Goal: Information Seeking & Learning: Compare options

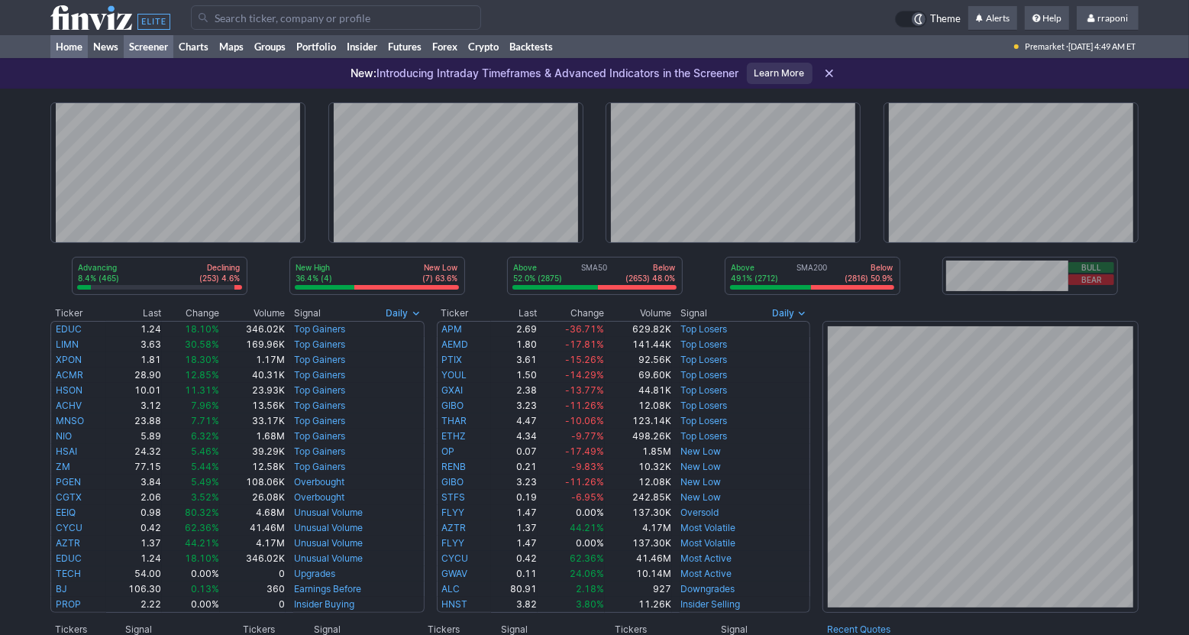
click at [166, 49] on link "Screener" at bounding box center [149, 46] width 50 height 23
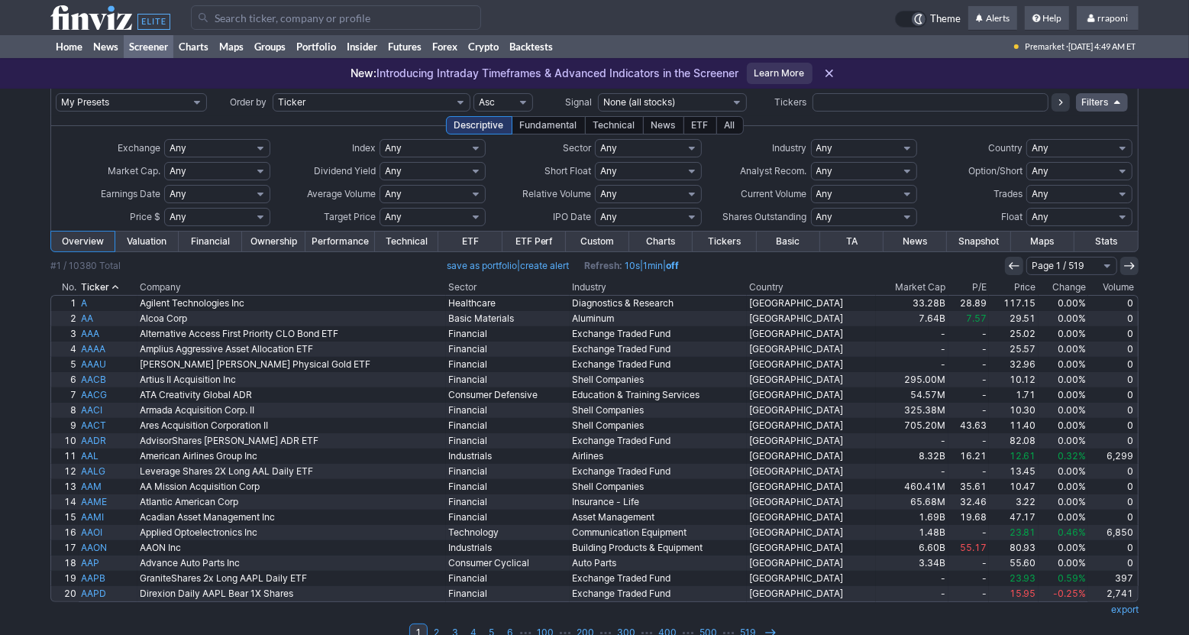
click at [855, 148] on select "Any Stocks only (ex-Funds) Exchange Traded Fund Advertising Agencies Aerospace …" at bounding box center [864, 148] width 106 height 18
select select "silver"
click at [811, 139] on select "Any Stocks only (ex-Funds) Exchange Traded Fund Advertising Agencies Aerospace …" at bounding box center [864, 148] width 106 height 18
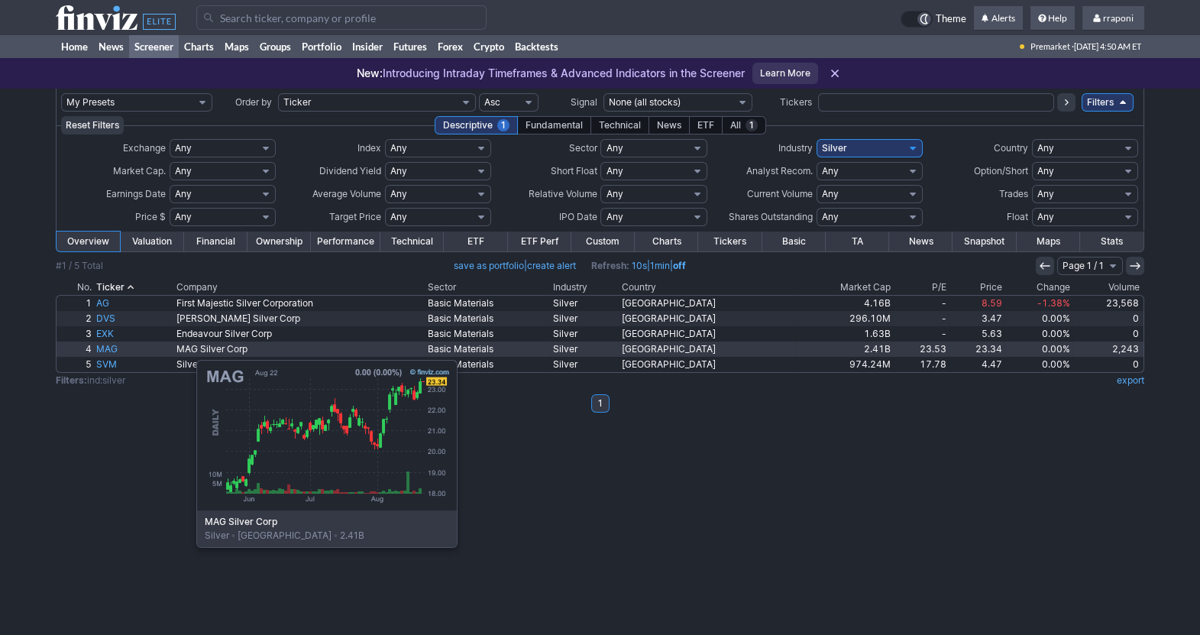
click at [120, 352] on link "MAG" at bounding box center [134, 348] width 80 height 15
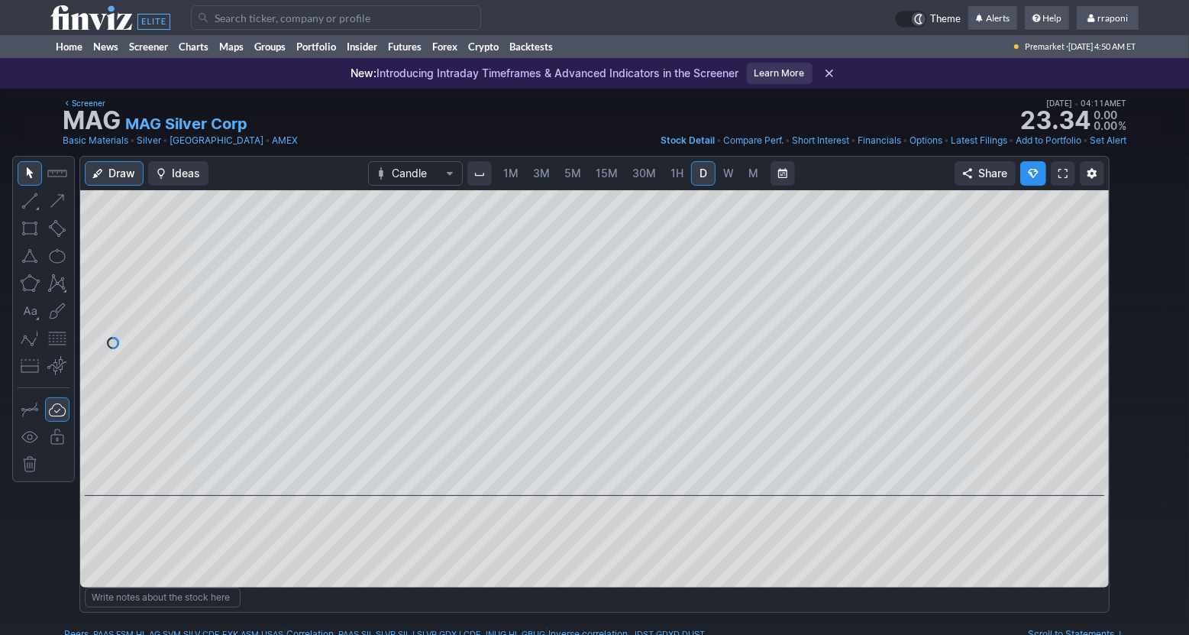
click at [732, 186] on div "1M 3M 5M 15M 30M 1H D W M" at bounding box center [631, 173] width 273 height 27
click at [731, 179] on span "W" at bounding box center [728, 172] width 11 height 13
click at [748, 178] on span "M" at bounding box center [753, 172] width 10 height 13
click at [580, 474] on span at bounding box center [581, 474] width 20 height 12
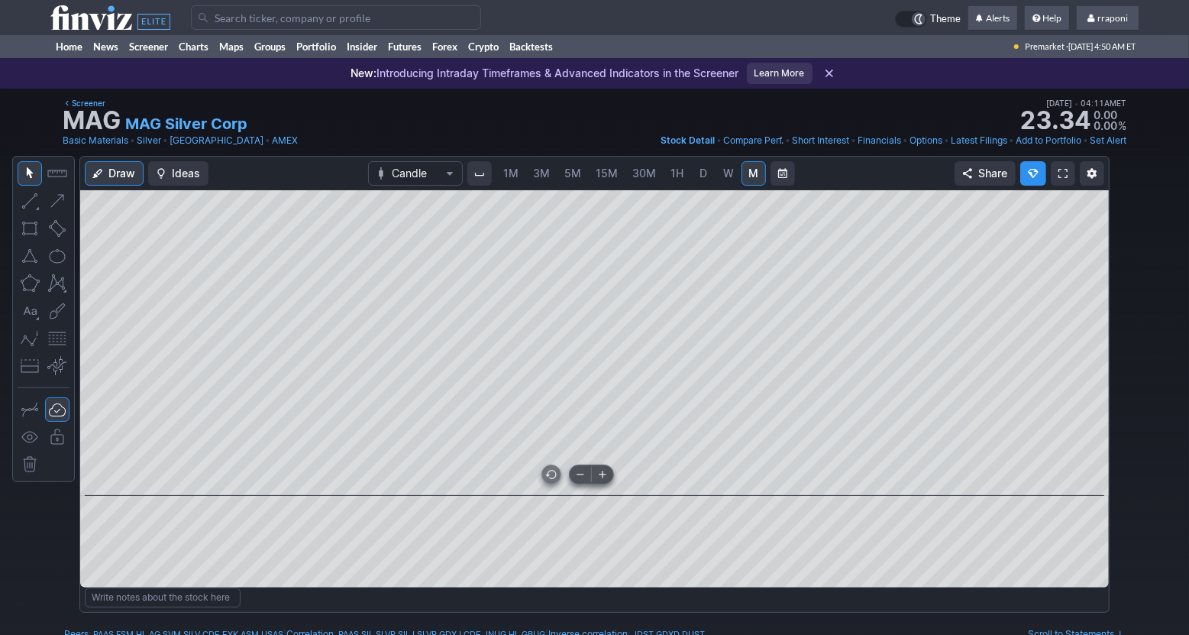
click at [580, 474] on span at bounding box center [581, 474] width 20 height 12
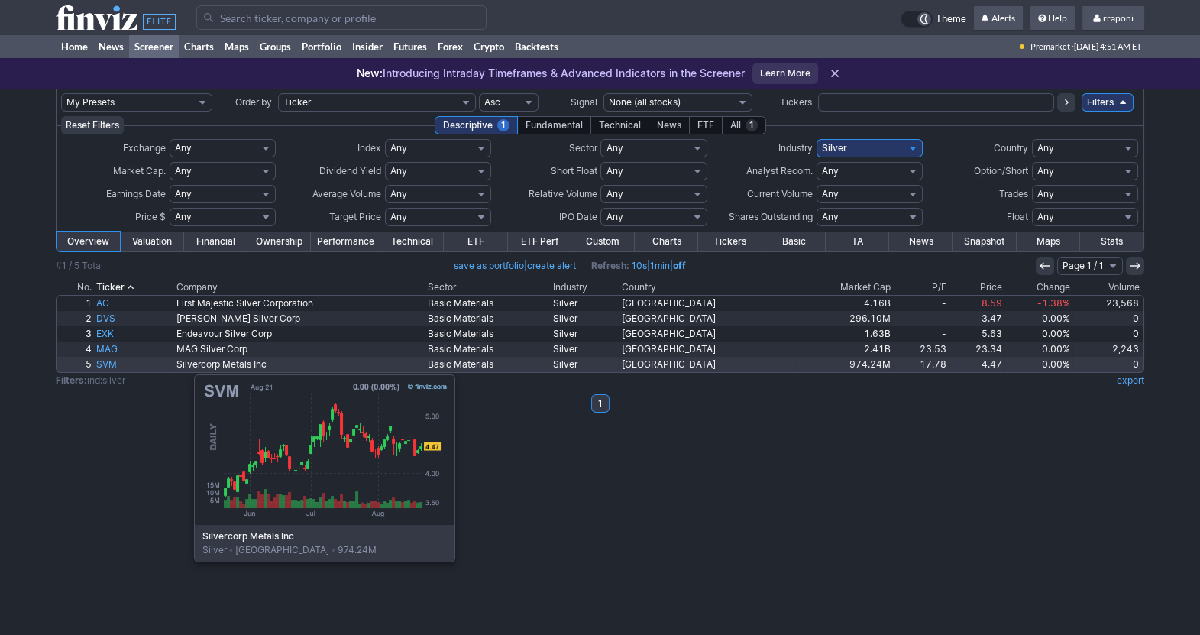
click at [118, 367] on link "SVM" at bounding box center [134, 364] width 80 height 15
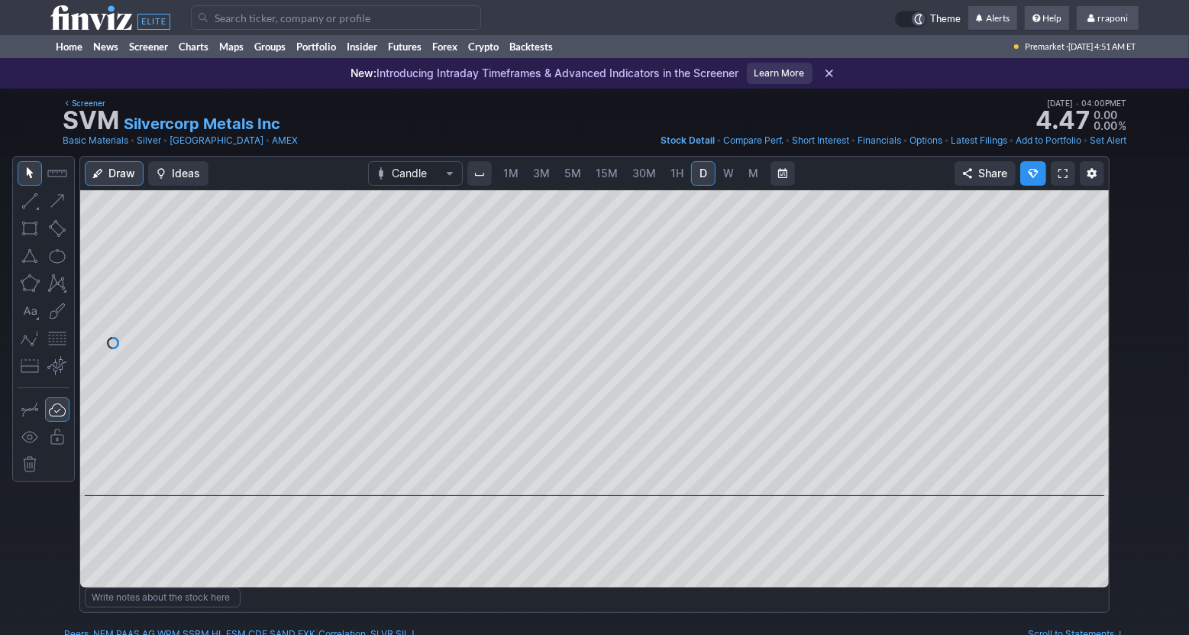
click at [737, 186] on div "1M 3M 5M 15M 30M 1H D W M" at bounding box center [631, 173] width 273 height 27
click at [730, 178] on span "W" at bounding box center [728, 172] width 11 height 13
click at [743, 178] on link "M" at bounding box center [754, 173] width 24 height 24
click at [315, 47] on link "Portfolio" at bounding box center [316, 46] width 50 height 23
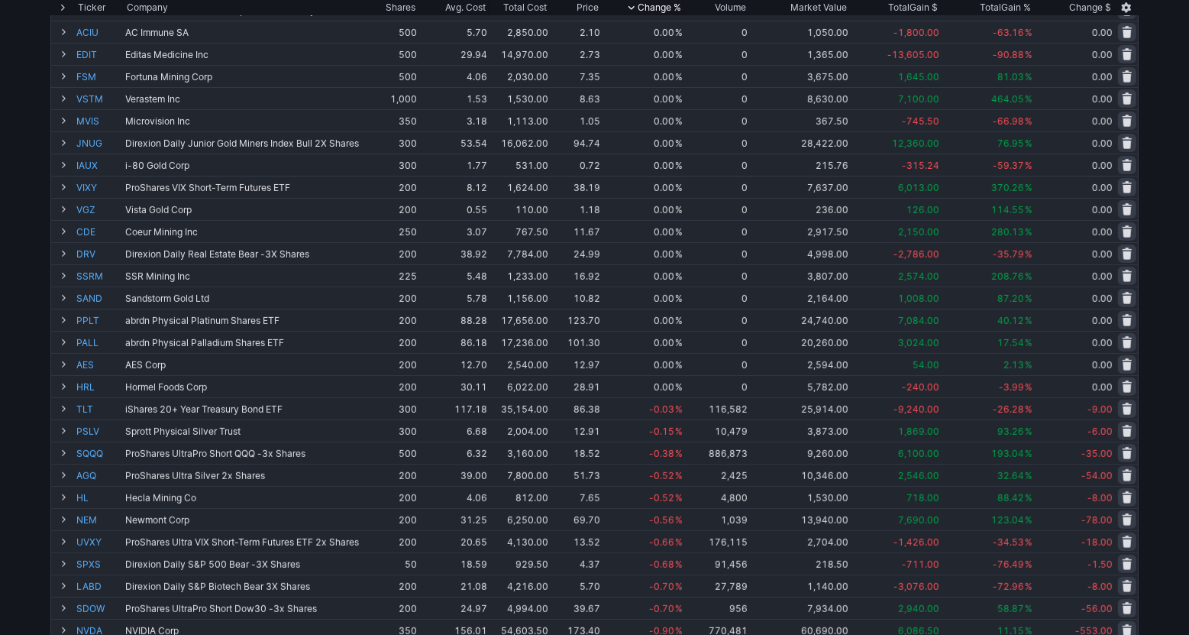
scroll to position [359, 0]
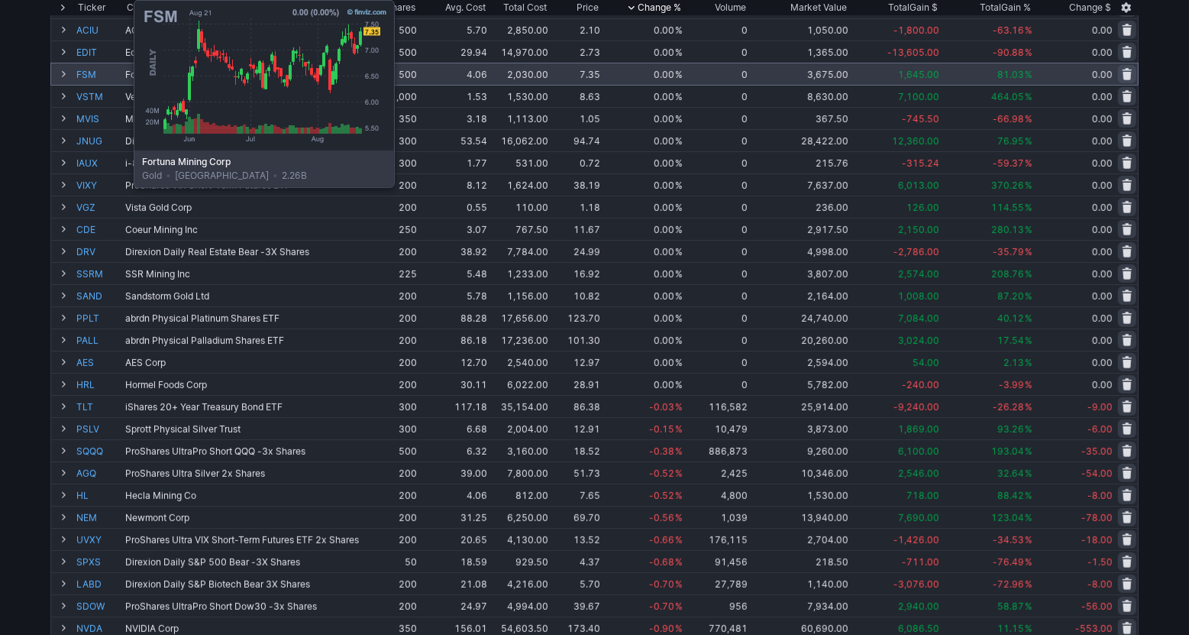
click at [95, 73] on link "FSM" at bounding box center [99, 73] width 46 height 21
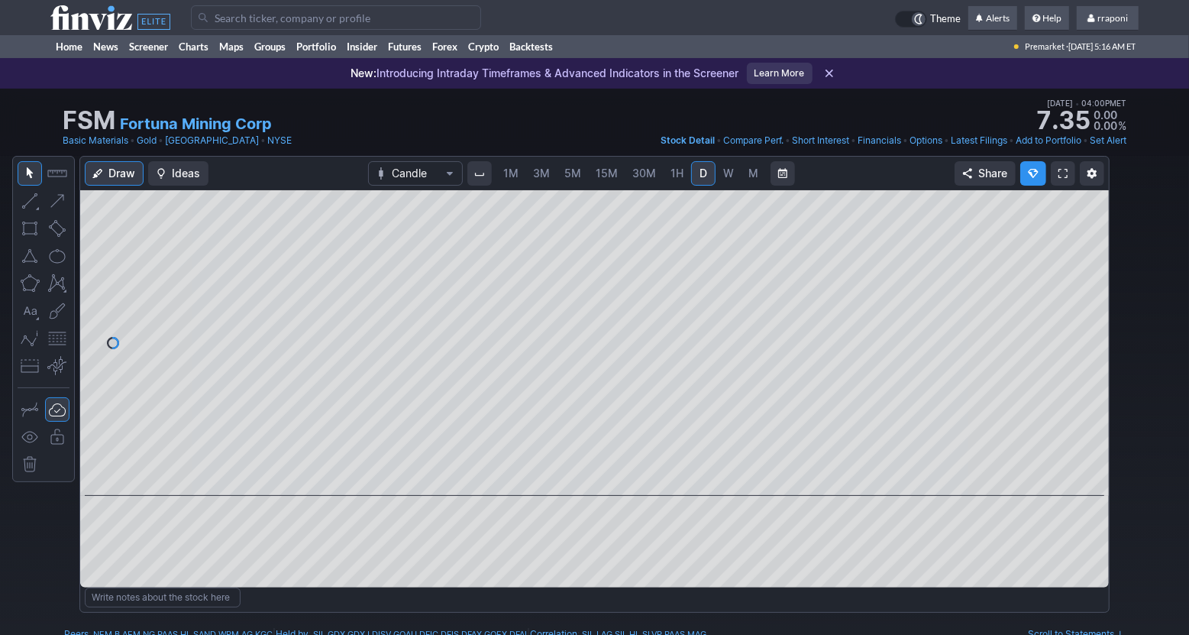
click at [729, 166] on span "W" at bounding box center [728, 173] width 11 height 15
click at [750, 179] on span "M" at bounding box center [753, 172] width 10 height 13
click at [579, 477] on span at bounding box center [581, 474] width 20 height 12
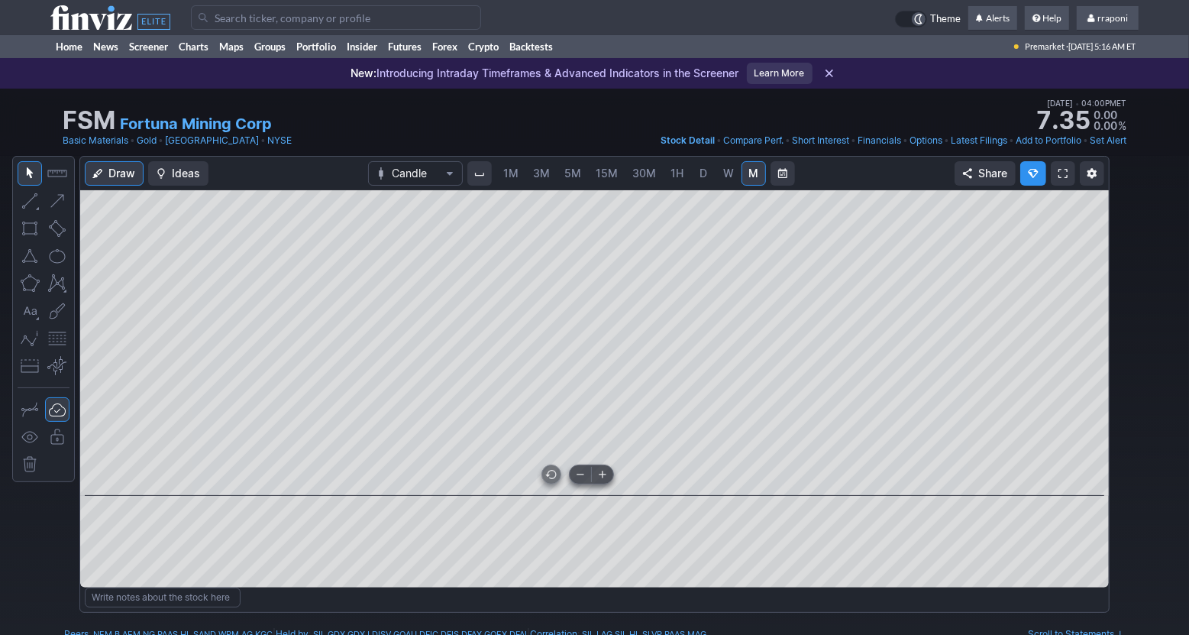
click at [579, 477] on span at bounding box center [581, 474] width 20 height 12
click at [331, 44] on link "Portfolio" at bounding box center [316, 46] width 50 height 23
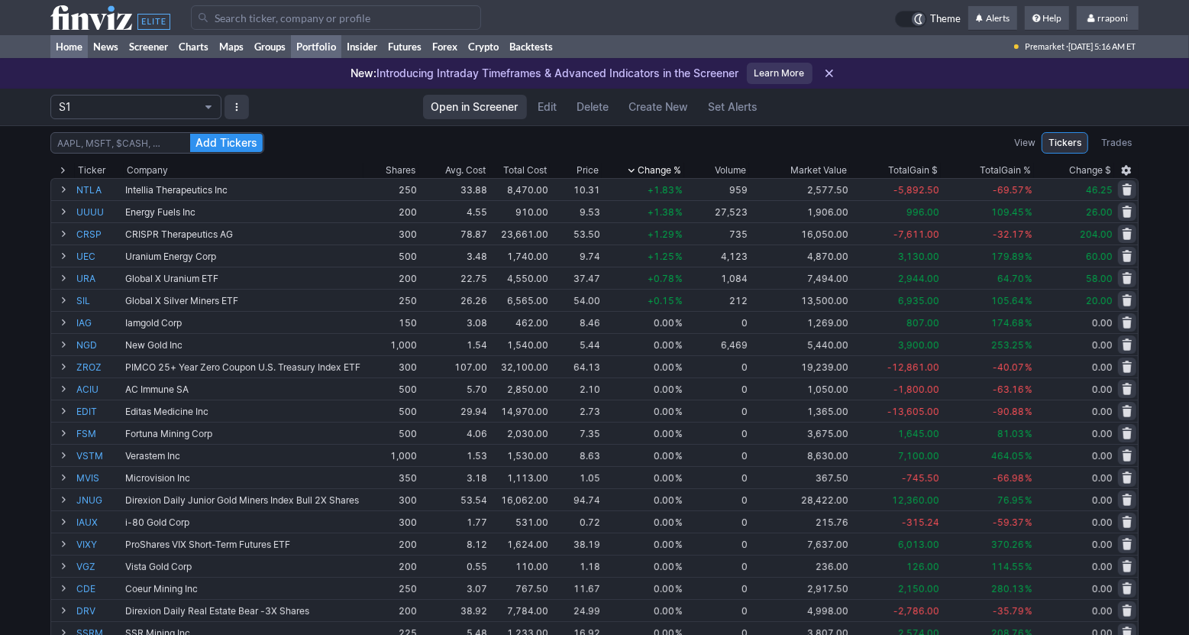
click at [77, 50] on link "Home" at bounding box center [68, 46] width 37 height 23
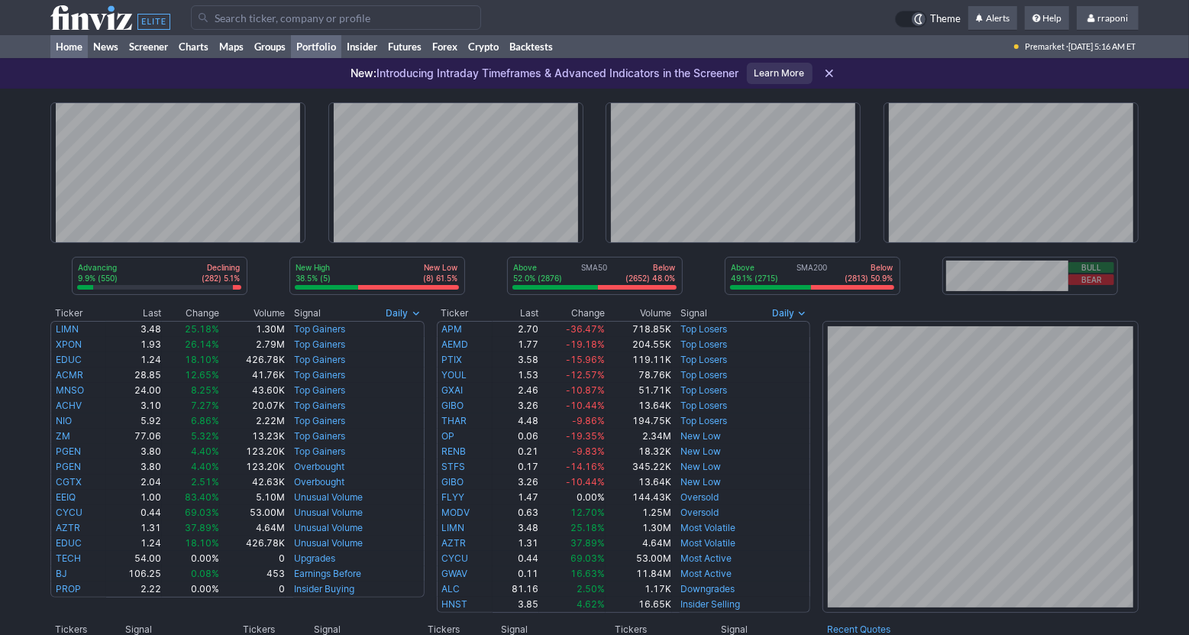
click at [328, 54] on link "Portfolio" at bounding box center [316, 46] width 50 height 23
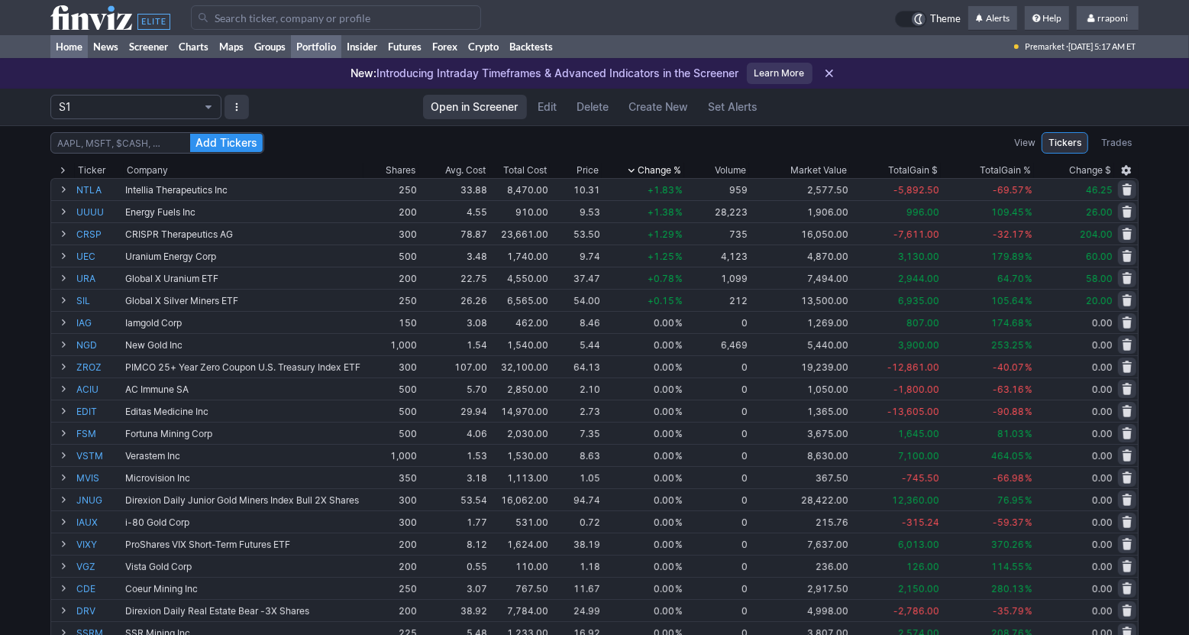
click at [81, 52] on link "Home" at bounding box center [68, 46] width 37 height 23
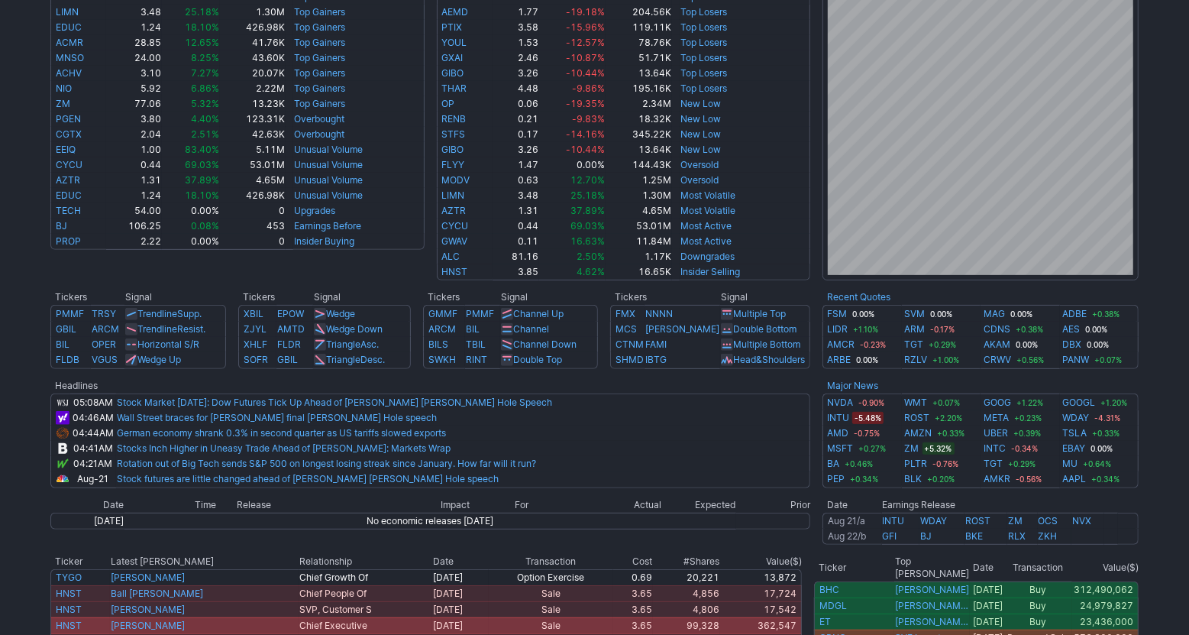
scroll to position [338, 0]
